Goal: Ask a question

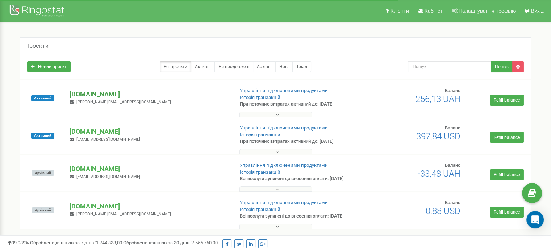
click at [105, 92] on p "[DOMAIN_NAME]" at bounding box center [149, 93] width 158 height 9
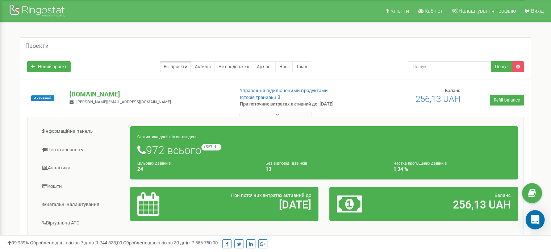
click at [530, 218] on div "Open Intercom Messenger" at bounding box center [535, 219] width 19 height 19
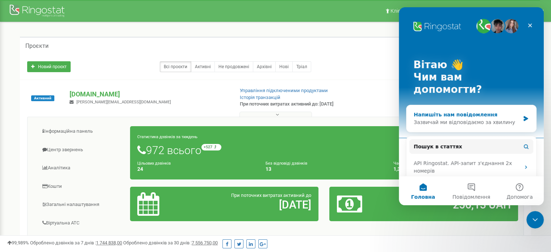
click at [483, 111] on div "Напишіть нам повідомлення" at bounding box center [467, 115] width 106 height 8
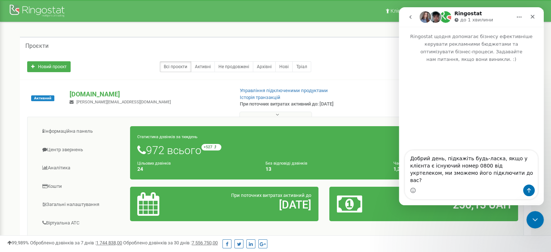
type textarea "Добрий день, підкажіть будь-ласка, якщо у клієнта є існуючий номер 0800 від укр…"
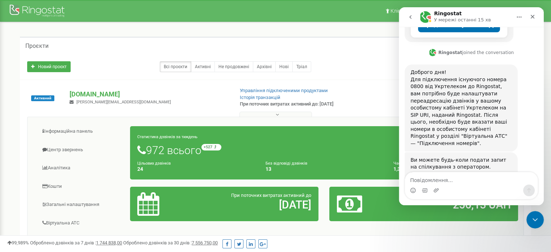
scroll to position [204, 0]
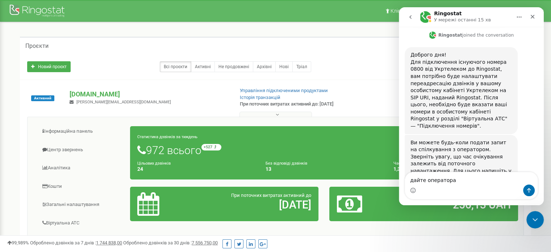
type textarea "дайте оператора)"
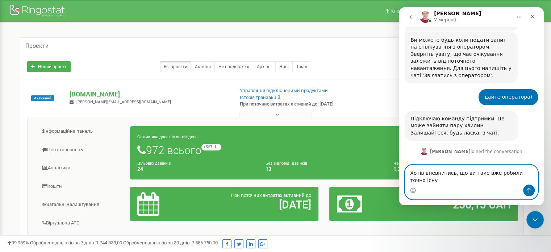
scroll to position [314, 0]
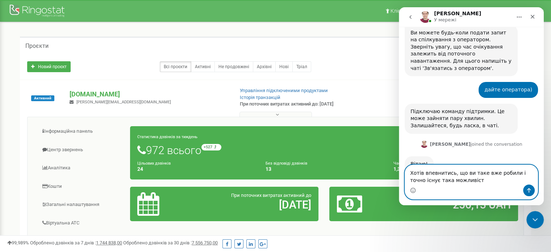
type textarea "Хотів впевнитись, що ви таке вже робили і точно існує така можливість"
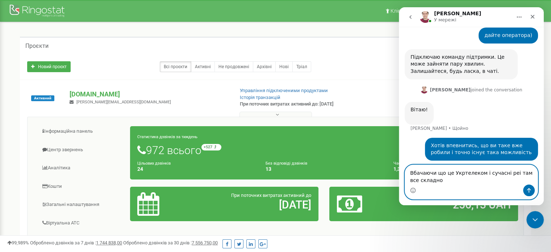
scroll to position [370, 0]
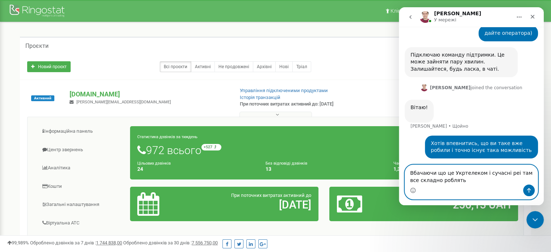
type textarea "Вбачаючи що це Укртелеком і сучасні реі там все складно роблять)"
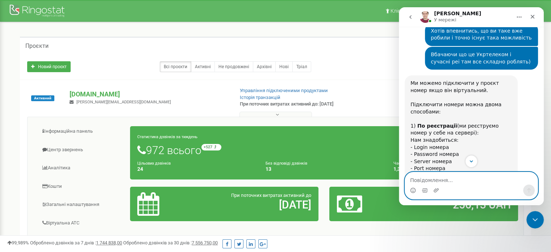
scroll to position [457, 0]
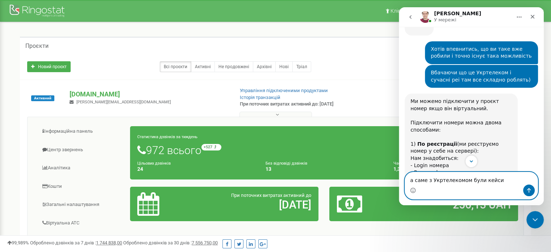
type textarea "а саме з Укртелекомом були кейси?"
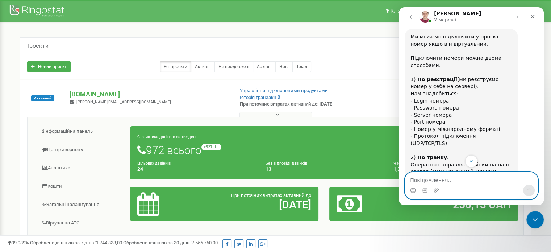
scroll to position [522, 0]
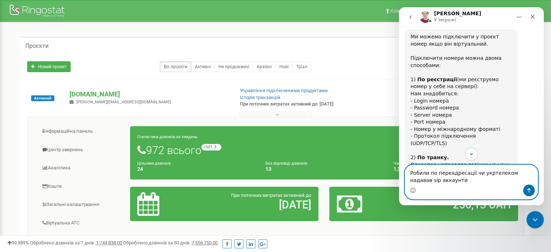
type textarea "Робили по переадресації чи укртелеком надавав sip аккаунти?"
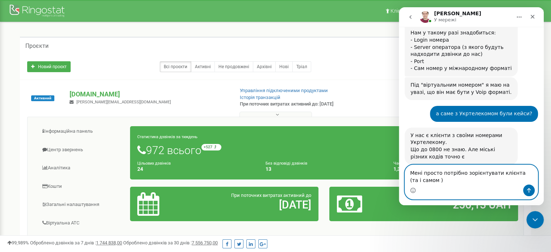
scroll to position [703, 0]
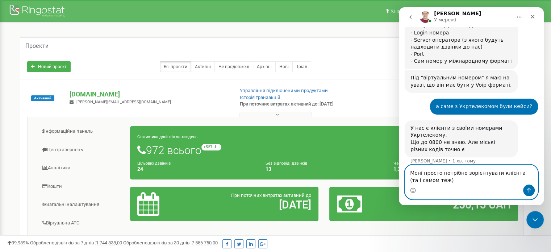
type textarea "Мені просто потрібно зорієнтувати клієнта (та і самом теж))"
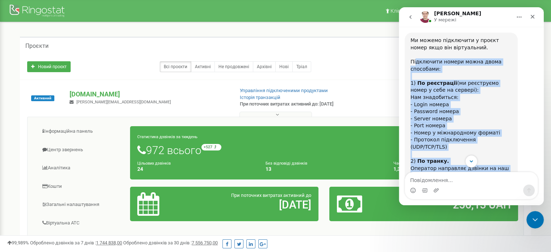
scroll to position [517, 0]
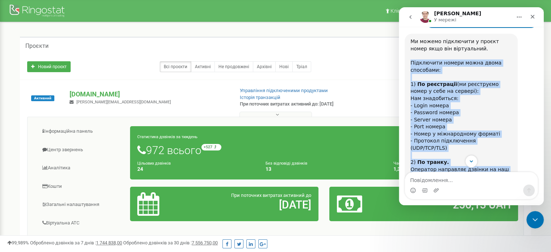
drag, startPoint x: 503, startPoint y: 131, endPoint x: 412, endPoint y: 36, distance: 131.7
click at [412, 38] on div "Ми можемо підключити у проєкт номер якщо він віртуальний. Підключити номери мож…" at bounding box center [461, 144] width 101 height 213
copy div "Підключити номери можна двома способами: ﻿1) По реєстрації (ми реєструємо номер…"
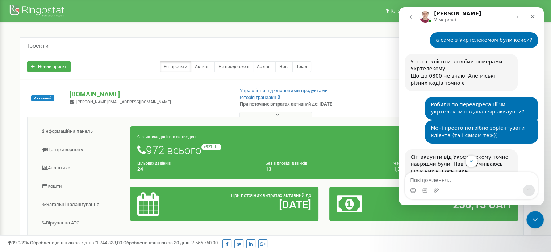
scroll to position [841, 0]
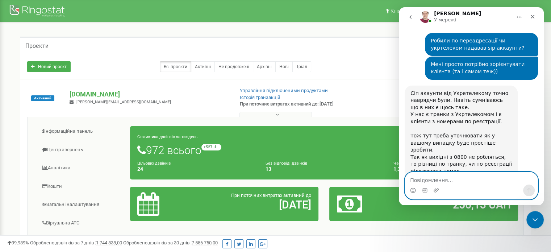
click at [441, 181] on textarea "Повідомлення..." at bounding box center [471, 178] width 133 height 12
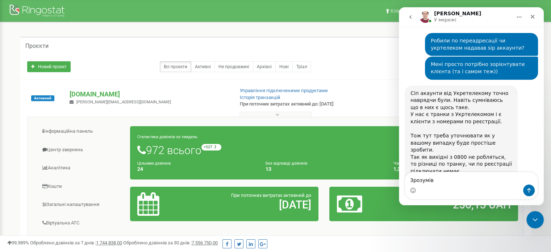
click at [484, 133] on div "Сіп акаунти від Укретелекому точно наврядчи були. Навіть сумніваюсь що в них є …" at bounding box center [461, 143] width 101 height 107
drag, startPoint x: 445, startPoint y: 148, endPoint x: 432, endPoint y: 147, distance: 12.4
click at [432, 147] on div "Сіп акаунти від Укретелекому точно наврядчи були. Навіть сумніваюсь що в них є …" at bounding box center [461, 143] width 101 height 107
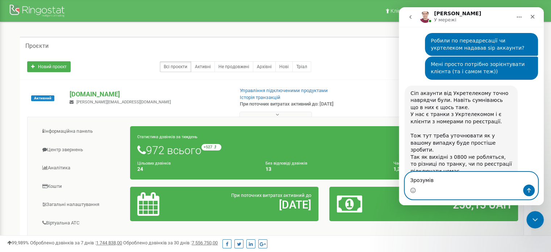
click at [437, 183] on textarea "Зрозумів" at bounding box center [471, 178] width 133 height 12
type textarea "Зрозумів, дякую"
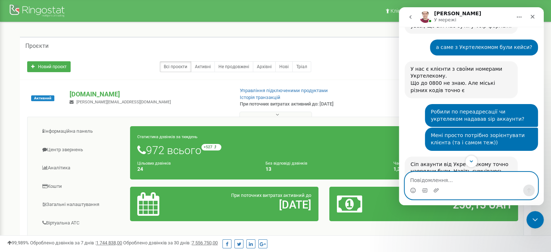
scroll to position [762, 0]
